Goal: Communication & Community: Answer question/provide support

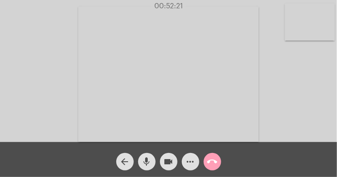
click at [212, 156] on span "call_end" at bounding box center [212, 161] width 10 height 17
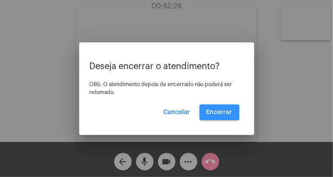
click at [216, 111] on span "Encerrar" at bounding box center [219, 112] width 26 height 6
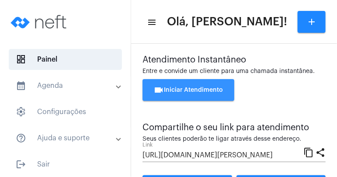
click at [219, 88] on span "videocam Iniciar Atendimento" at bounding box center [188, 90] width 69 height 6
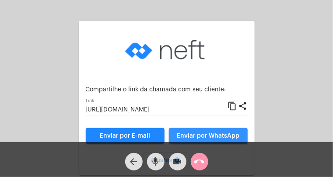
click at [194, 132] on button "Enviar por WhatsApp" at bounding box center [208, 136] width 79 height 16
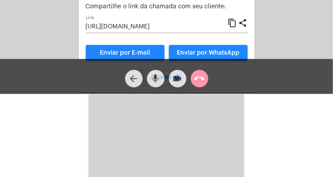
scroll to position [116, 0]
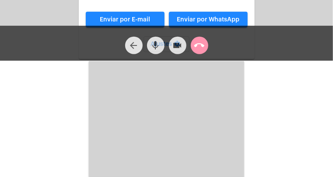
click at [131, 42] on mat-icon "arrow_back" at bounding box center [133, 45] width 10 height 10
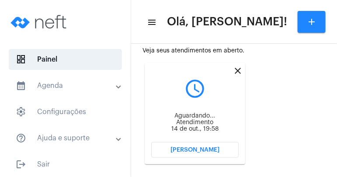
scroll to position [219, 0]
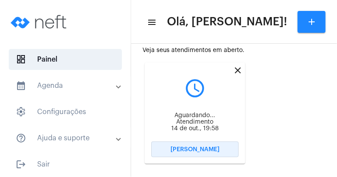
click at [225, 147] on button "[PERSON_NAME]" at bounding box center [194, 150] width 87 height 16
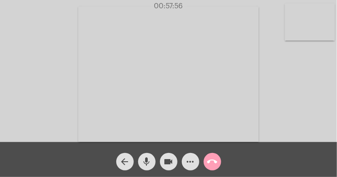
click at [210, 160] on mat-icon "call_end" at bounding box center [212, 161] width 10 height 10
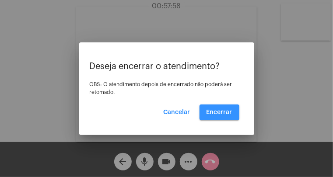
click at [218, 114] on span "Encerrar" at bounding box center [219, 112] width 26 height 6
